Goal: Check status: Check status

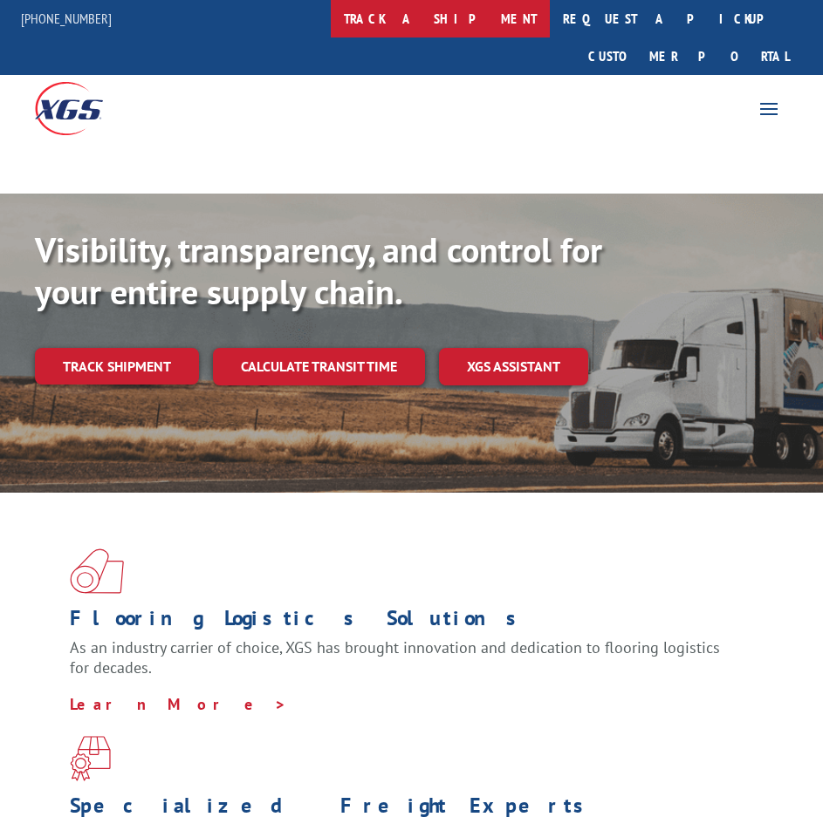
click at [470, 22] on link "track a shipment" at bounding box center [440, 19] width 219 height 38
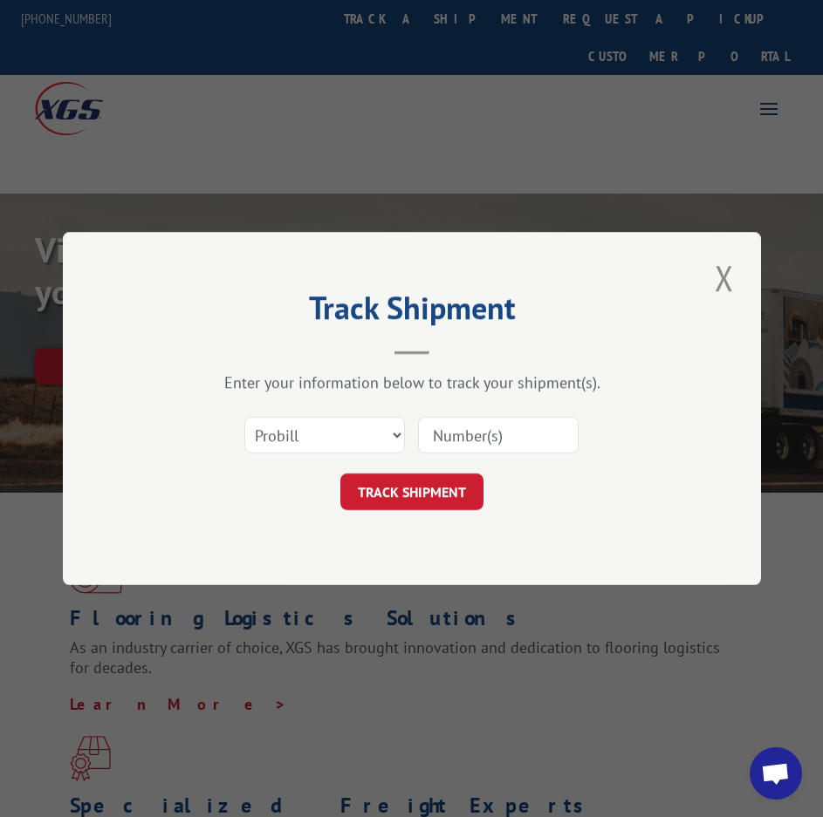
click at [291, 459] on div "Select category... Probill BOL PO" at bounding box center [411, 436] width 523 height 58
drag, startPoint x: 295, startPoint y: 436, endPoint x: 297, endPoint y: 451, distance: 14.9
click at [295, 436] on select "Select category... Probill BOL PO" at bounding box center [324, 435] width 161 height 37
select select "po"
click at [244, 417] on select "Select category... Probill BOL PO" at bounding box center [324, 435] width 161 height 37
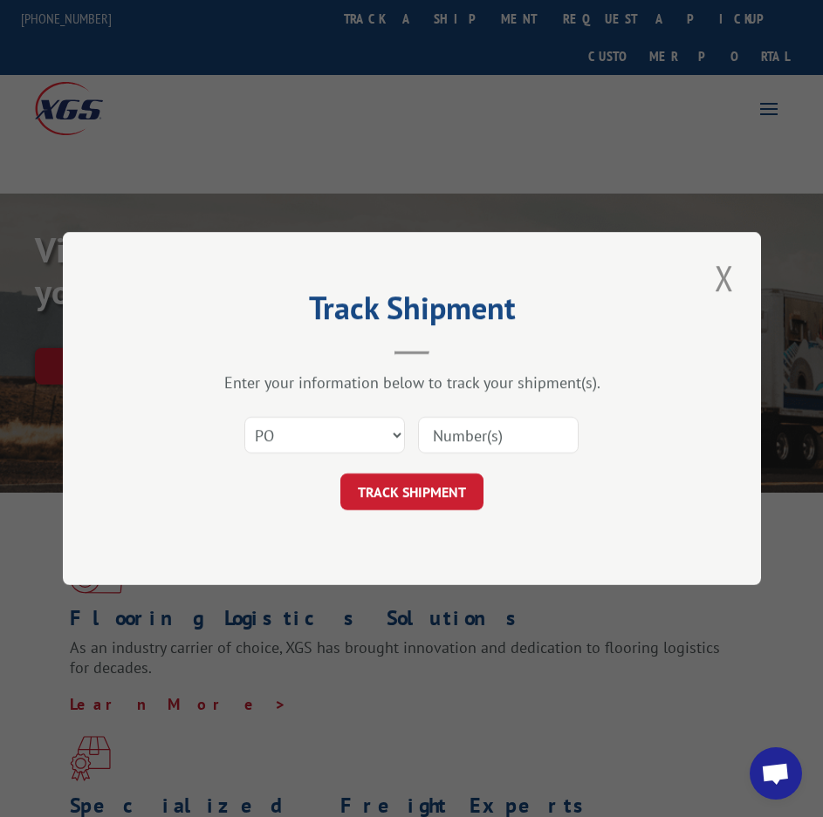
click at [428, 436] on input at bounding box center [498, 435] width 161 height 37
paste input "40418417"
type input "40418417"
click at [434, 485] on button "TRACK SHIPMENT" at bounding box center [411, 492] width 143 height 37
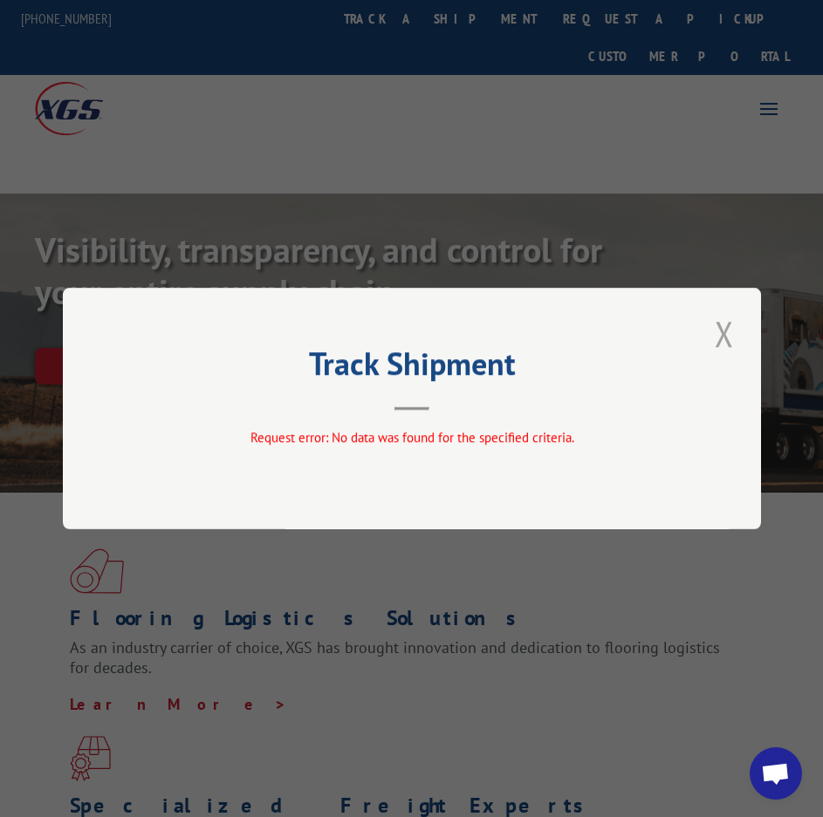
click at [729, 338] on button "Close modal" at bounding box center [724, 334] width 30 height 48
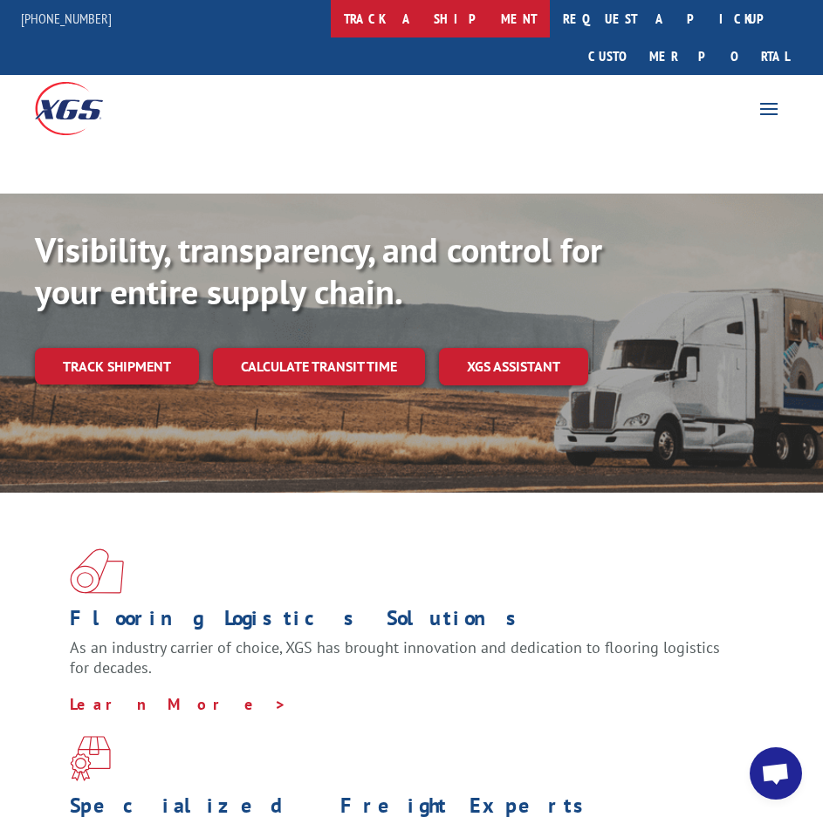
click at [465, 26] on link "track a shipment" at bounding box center [440, 19] width 219 height 38
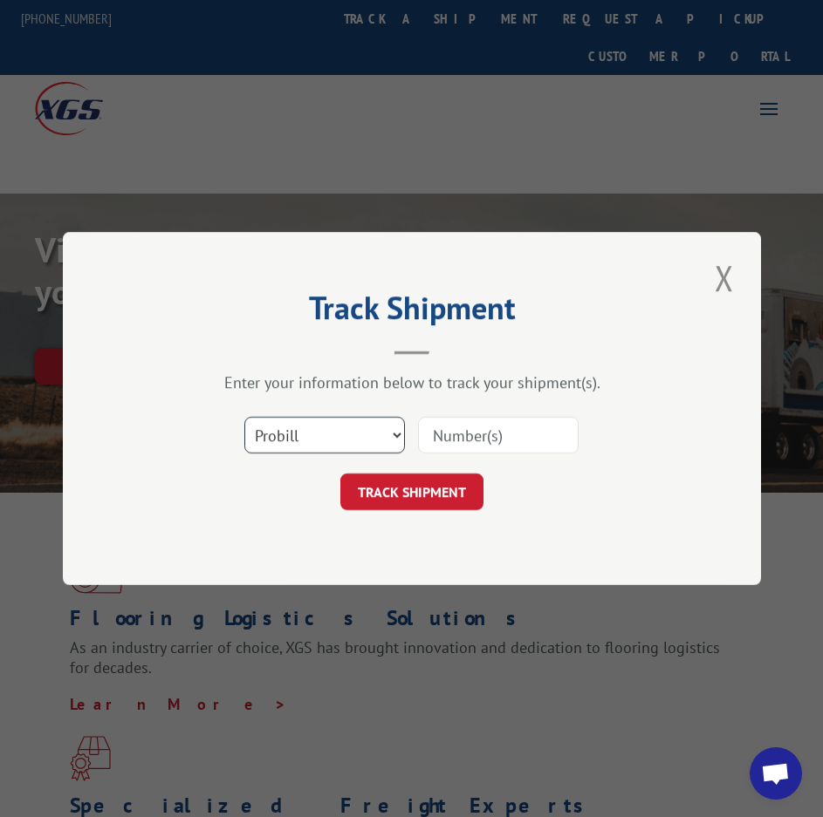
drag, startPoint x: 295, startPoint y: 430, endPoint x: 299, endPoint y: 440, distance: 10.5
click at [295, 430] on select "Select category... Probill BOL PO" at bounding box center [324, 435] width 161 height 37
select select "po"
click at [244, 417] on select "Select category... Probill BOL PO" at bounding box center [324, 435] width 161 height 37
click at [481, 429] on input at bounding box center [498, 435] width 161 height 37
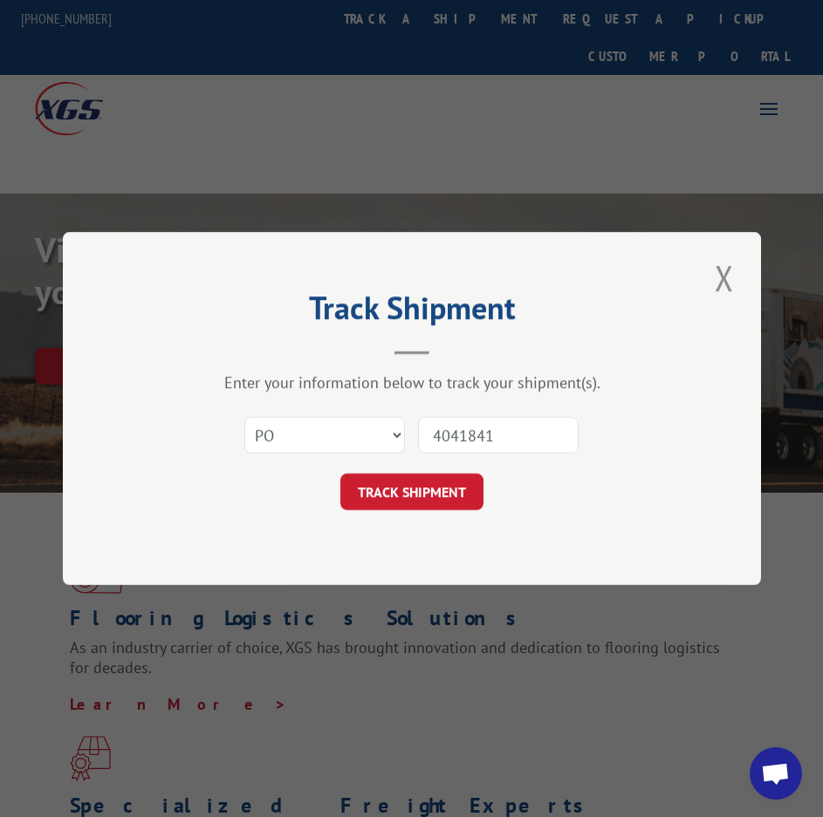
type input "40418417"
click button "TRACK SHIPMENT" at bounding box center [411, 492] width 143 height 37
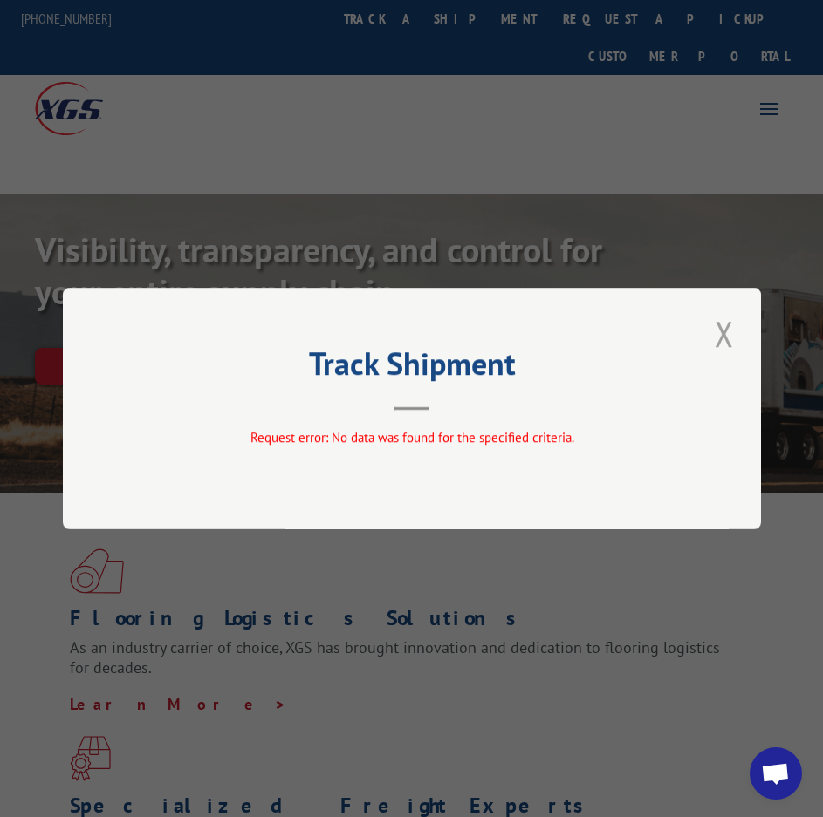
click at [725, 340] on button "Close modal" at bounding box center [724, 334] width 30 height 48
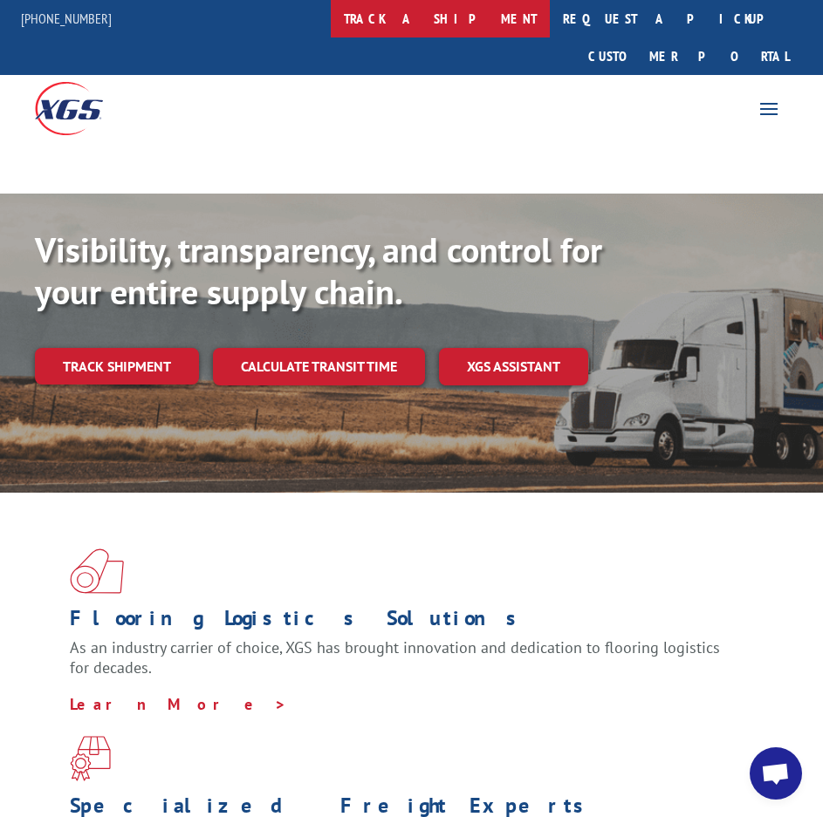
click at [474, 29] on link "track a shipment" at bounding box center [440, 19] width 219 height 38
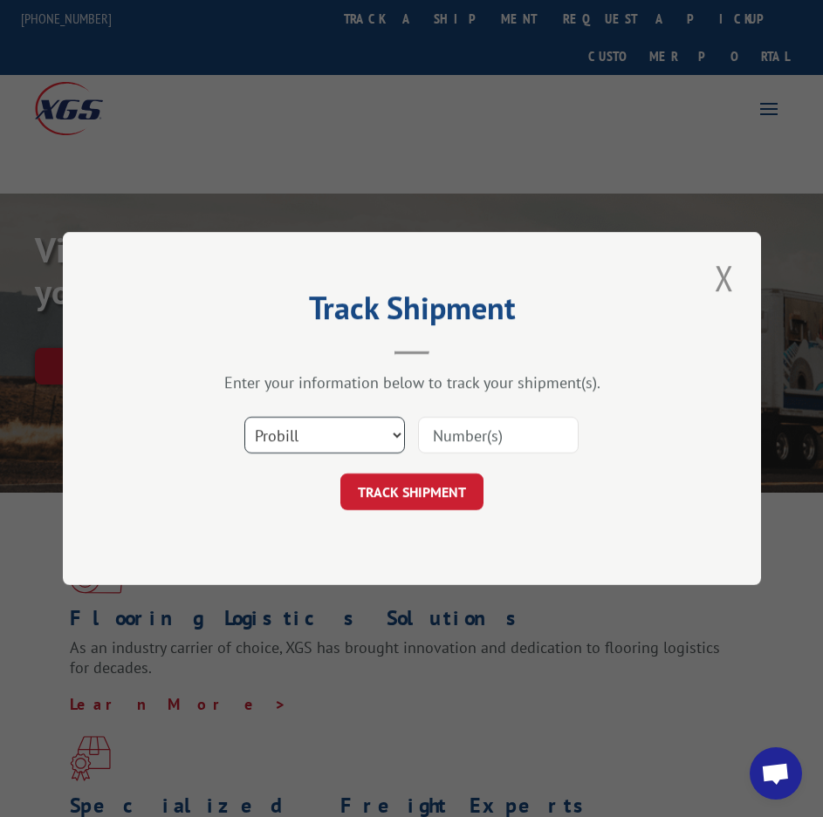
drag, startPoint x: 325, startPoint y: 434, endPoint x: 325, endPoint y: 446, distance: 11.3
click at [325, 434] on select "Select category... Probill BOL PO" at bounding box center [324, 435] width 161 height 37
select select "po"
click at [244, 417] on select "Select category... Probill BOL PO" at bounding box center [324, 435] width 161 height 37
click at [478, 437] on input at bounding box center [498, 435] width 161 height 37
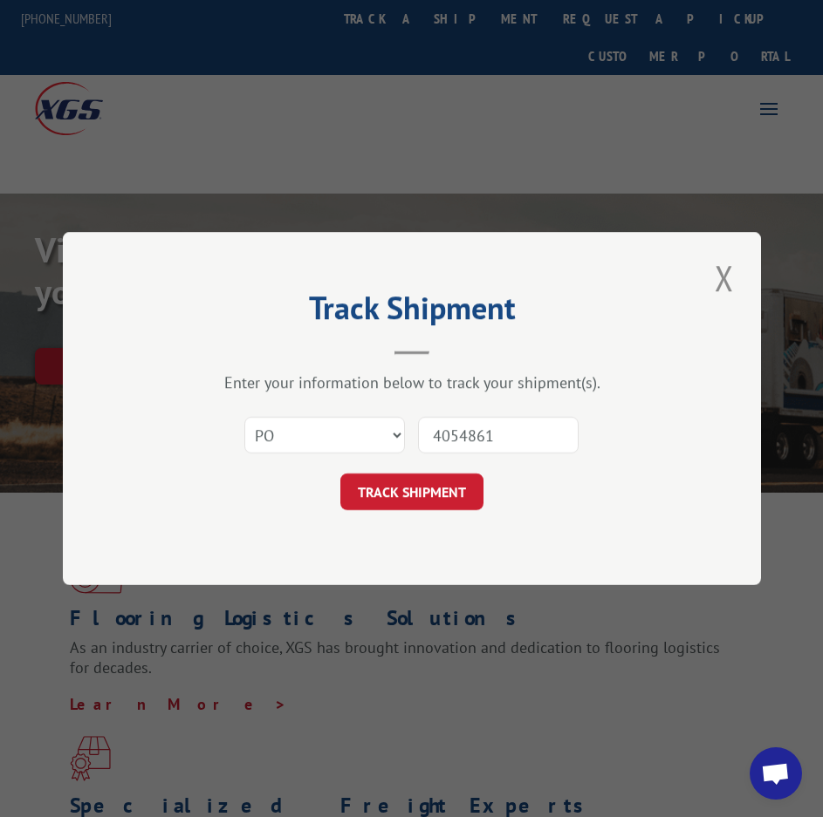
type input "40548613"
click button "TRACK SHIPMENT" at bounding box center [411, 492] width 143 height 37
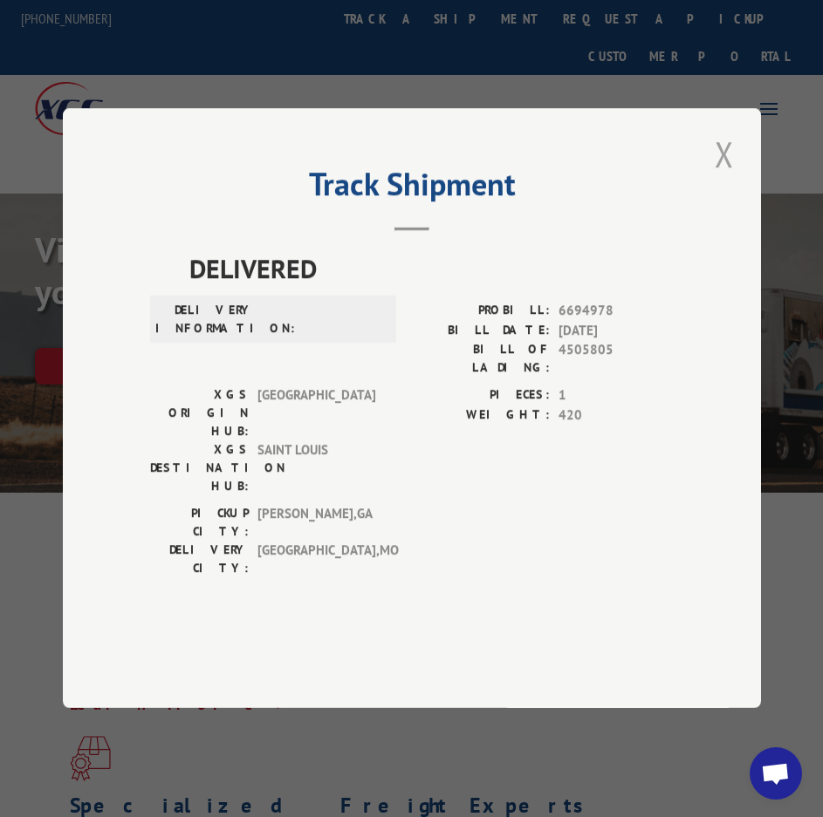
click at [721, 178] on button "Close modal" at bounding box center [724, 154] width 30 height 48
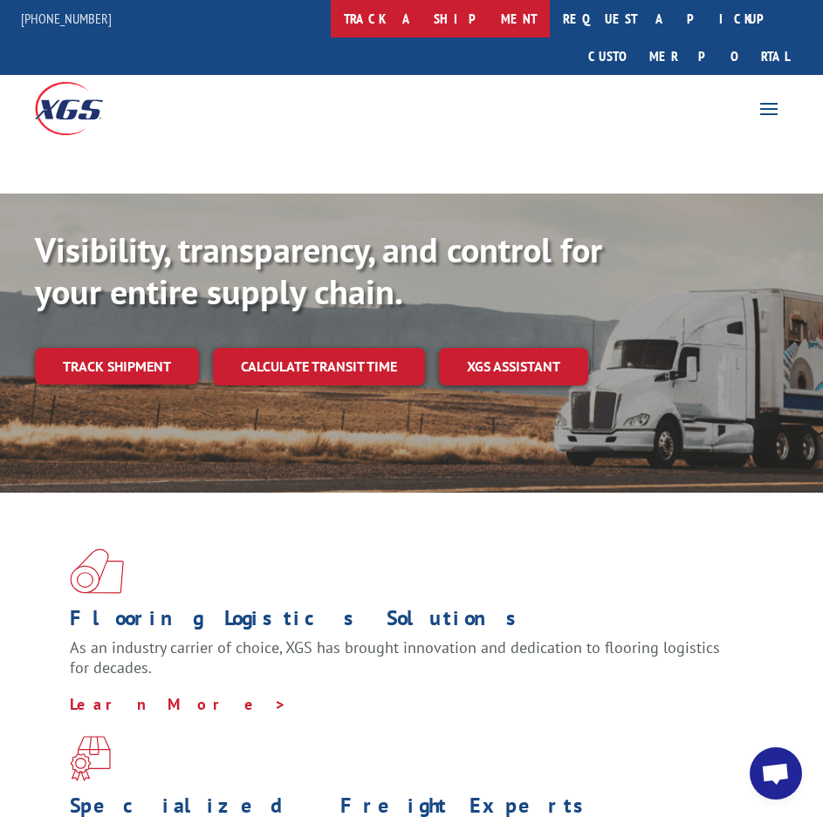
click at [496, 11] on link "track a shipment" at bounding box center [440, 19] width 219 height 38
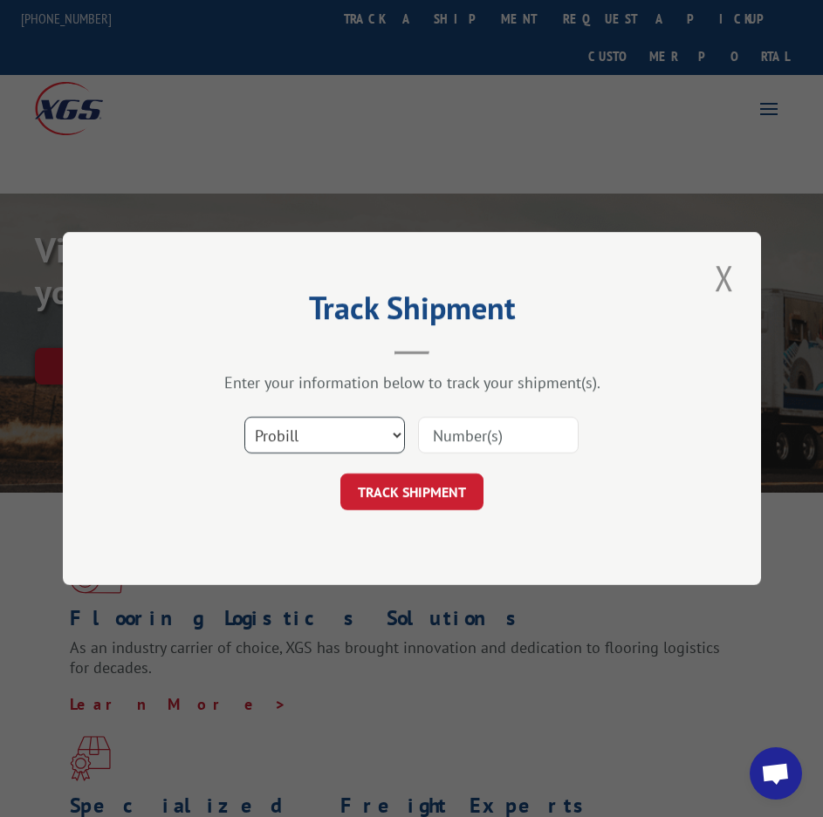
drag, startPoint x: 270, startPoint y: 453, endPoint x: 279, endPoint y: 444, distance: 12.3
click at [273, 453] on select "Select category... Probill BOL PO" at bounding box center [324, 435] width 161 height 37
select select "bol"
click at [244, 417] on select "Select category... Probill BOL PO" at bounding box center [324, 435] width 161 height 37
click at [732, 284] on button "Close modal" at bounding box center [724, 278] width 30 height 48
